Goal: Navigation & Orientation: Find specific page/section

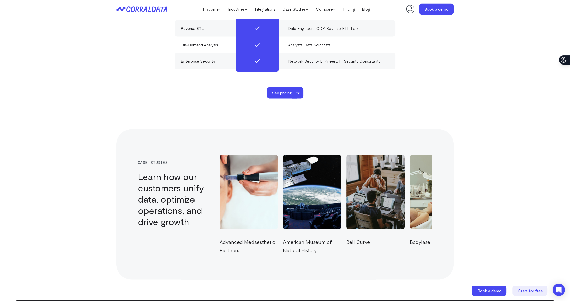
scroll to position [1637, 0]
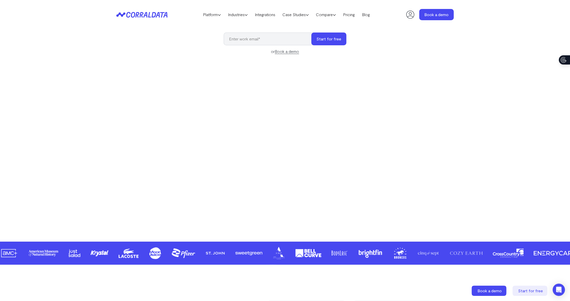
scroll to position [256, 0]
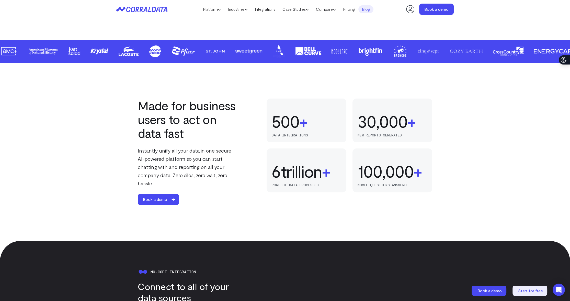
click at [369, 11] on link "Blog" at bounding box center [365, 9] width 15 height 8
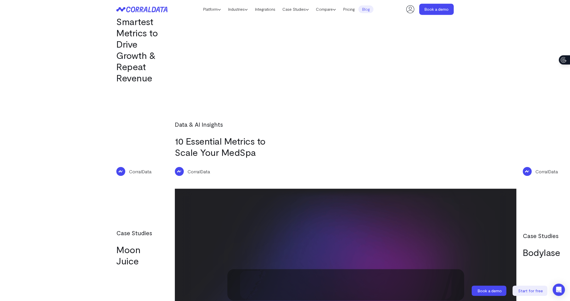
scroll to position [844, 0]
